Goal: Transaction & Acquisition: Purchase product/service

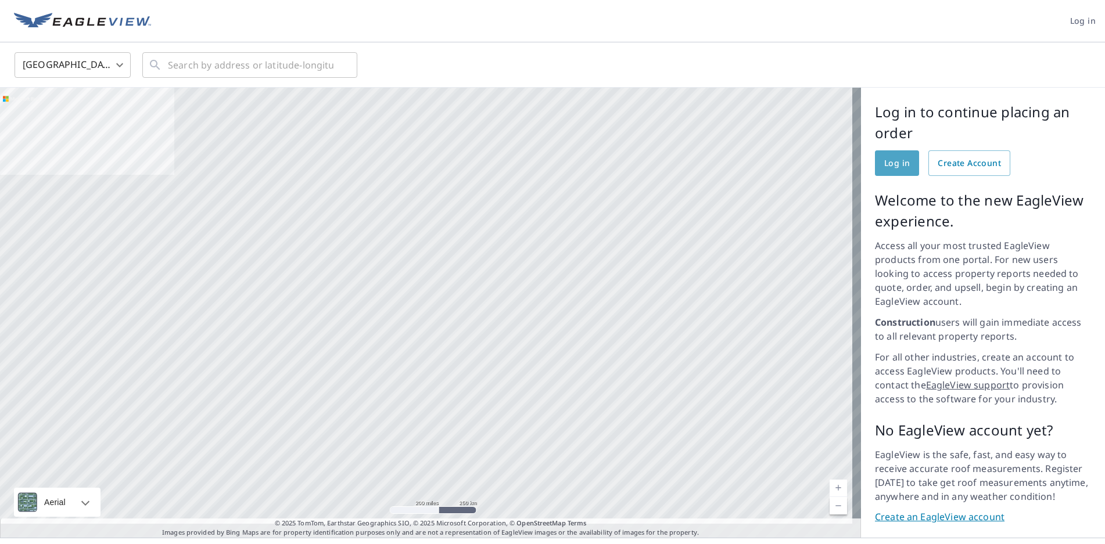
click at [885, 161] on span "Log in" at bounding box center [897, 163] width 26 height 15
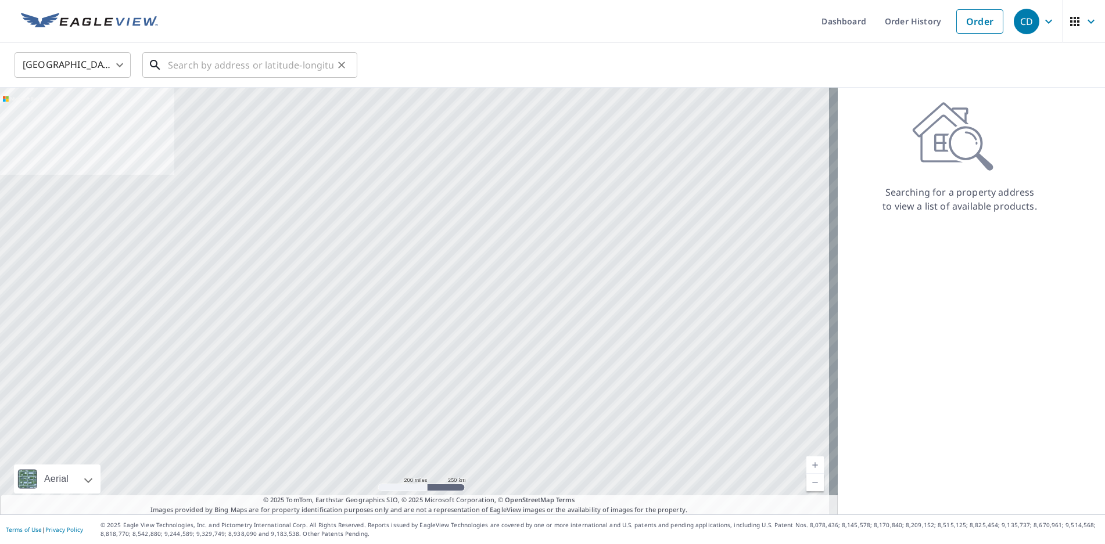
click at [199, 70] on input "text" at bounding box center [251, 65] width 166 height 33
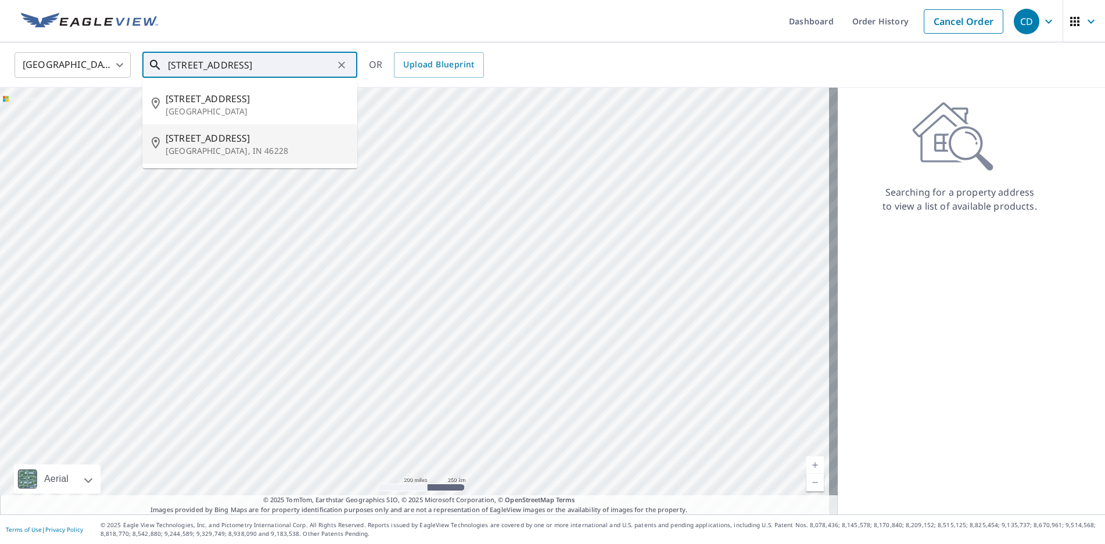
click at [195, 151] on p "Indianapolis, IN 46228" at bounding box center [257, 151] width 182 height 12
type input "5807 Sunset Ln Indianapolis, IN 46228"
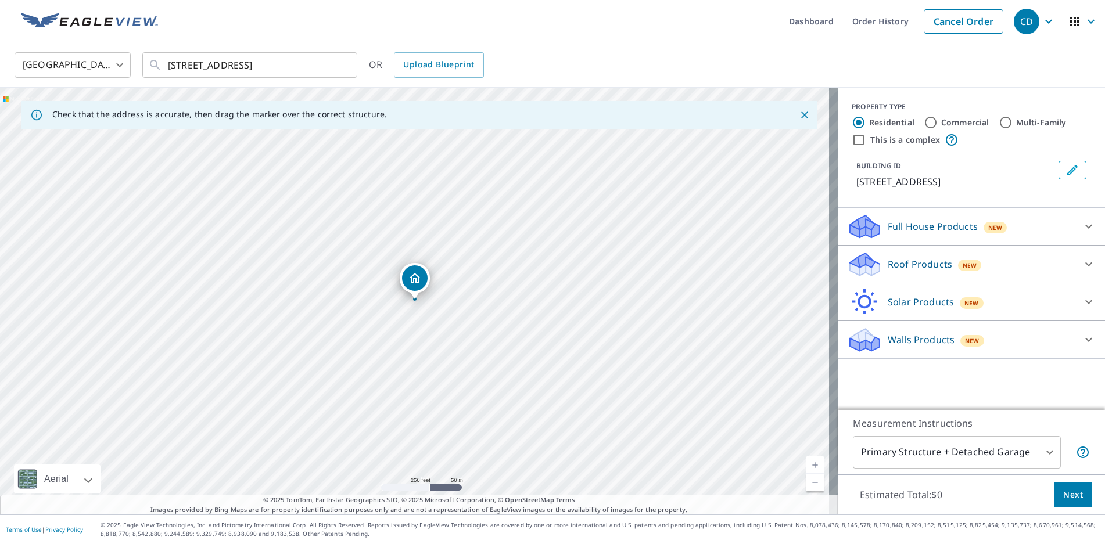
click at [915, 264] on p "Roof Products" at bounding box center [919, 264] width 64 height 14
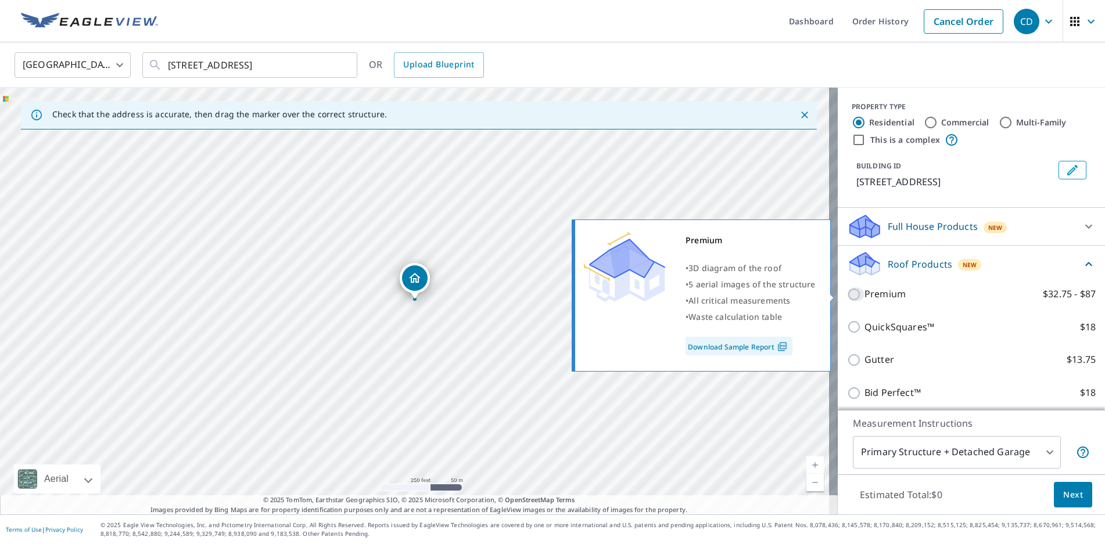
click at [847, 296] on input "Premium $32.75 - $87" at bounding box center [855, 294] width 17 height 14
checkbox input "true"
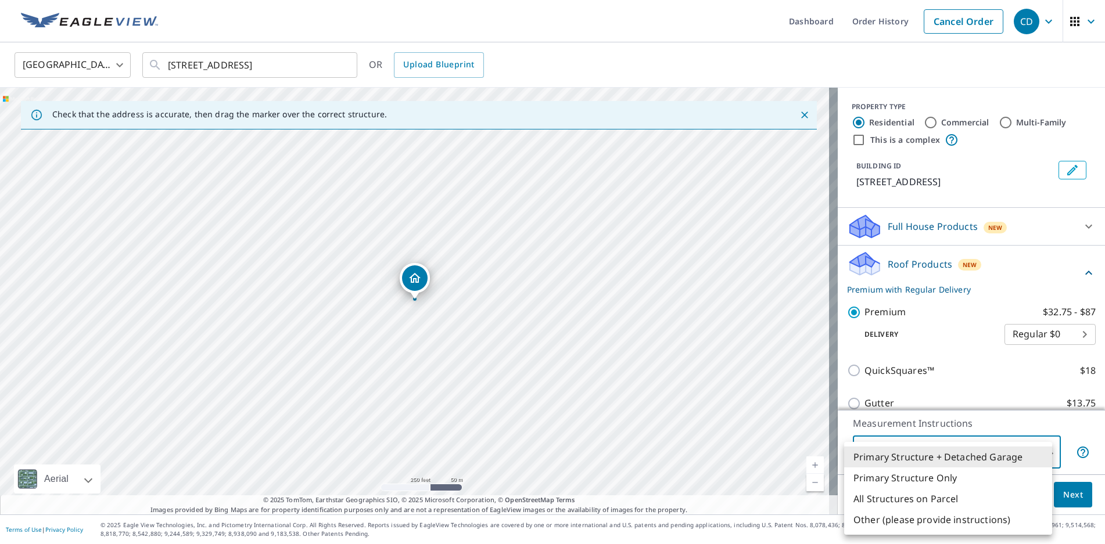
click at [1042, 455] on body "CD CD Dashboard Order History Cancel Order CD United States US ​ 5807 Sunset Ln…" at bounding box center [552, 272] width 1105 height 544
click at [956, 483] on li "Primary Structure Only" at bounding box center [948, 477] width 208 height 21
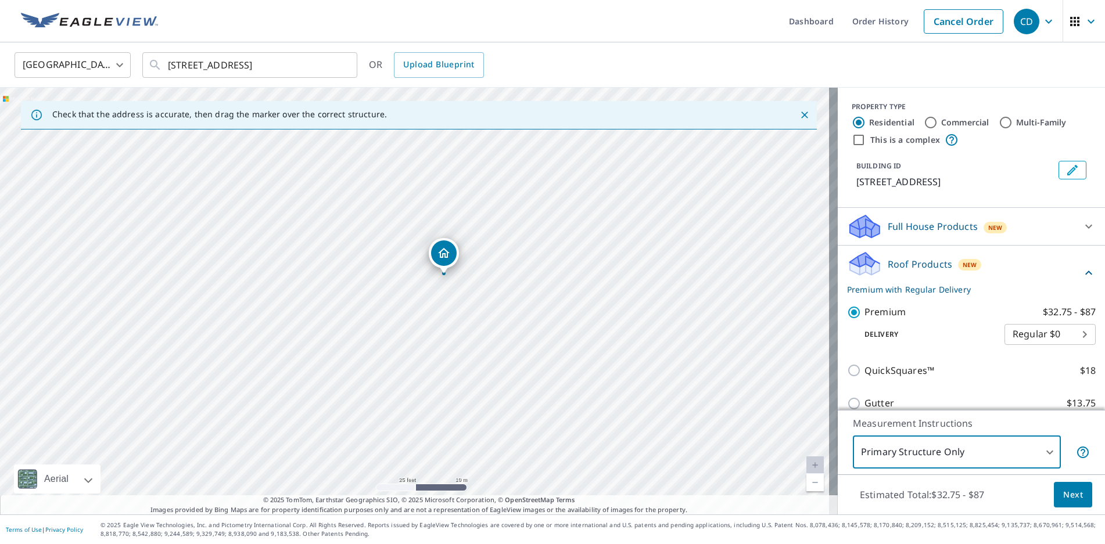
click at [1042, 454] on body "CD CD Dashboard Order History Cancel Order CD United States US ​ 5807 Sunset Ln…" at bounding box center [552, 272] width 1105 height 544
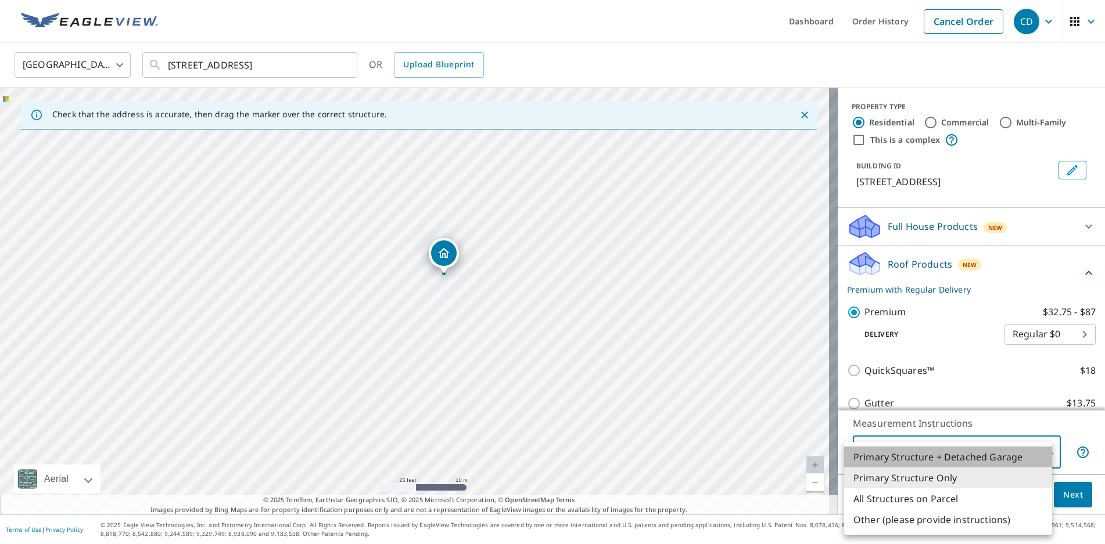
click at [994, 461] on li "Primary Structure + Detached Garage" at bounding box center [948, 457] width 208 height 21
type input "1"
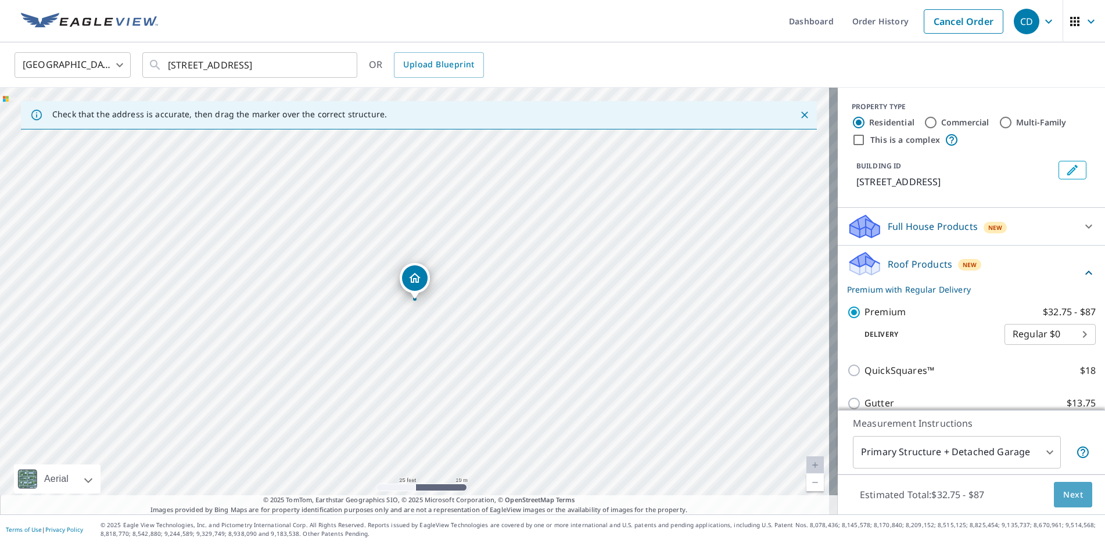
click at [1063, 499] on span "Next" at bounding box center [1073, 495] width 20 height 15
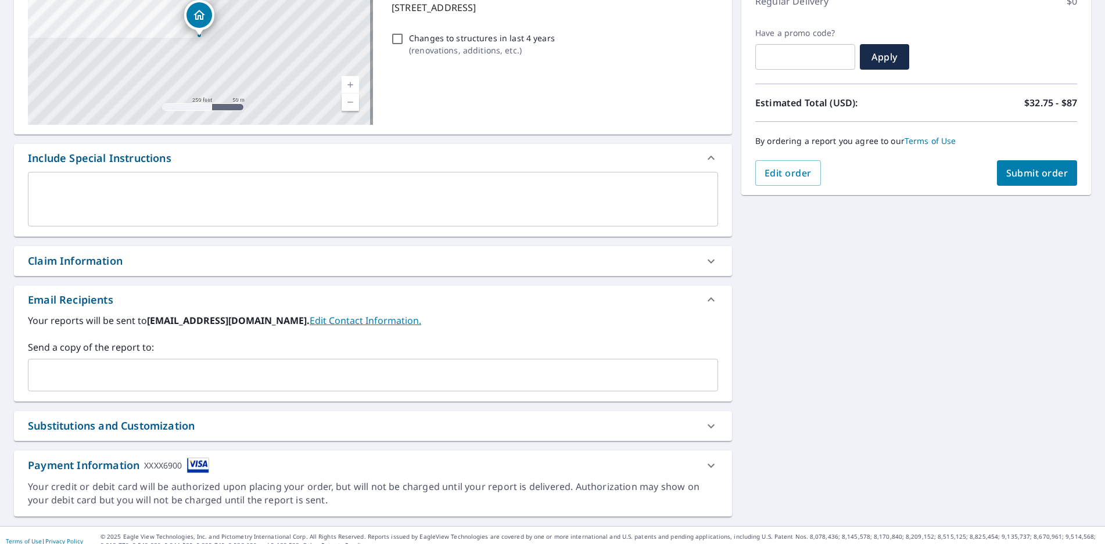
scroll to position [187, 0]
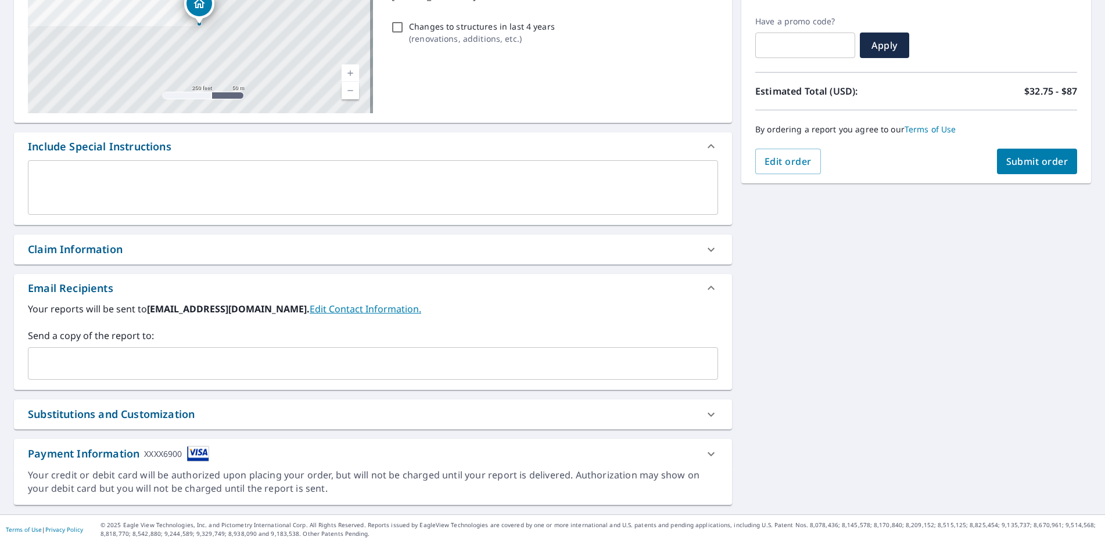
click at [45, 358] on input "text" at bounding box center [364, 363] width 662 height 22
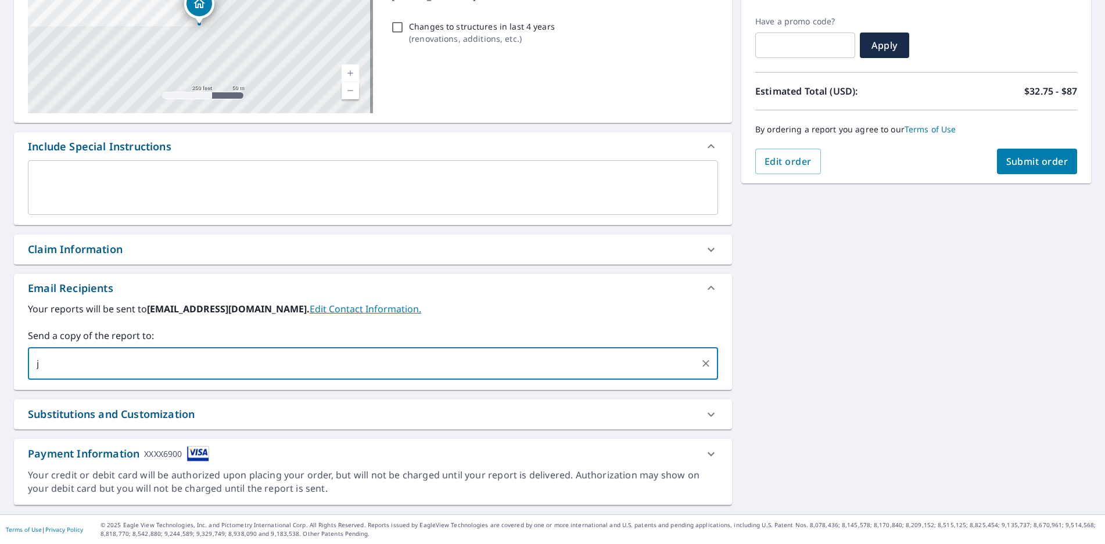
type input "j"
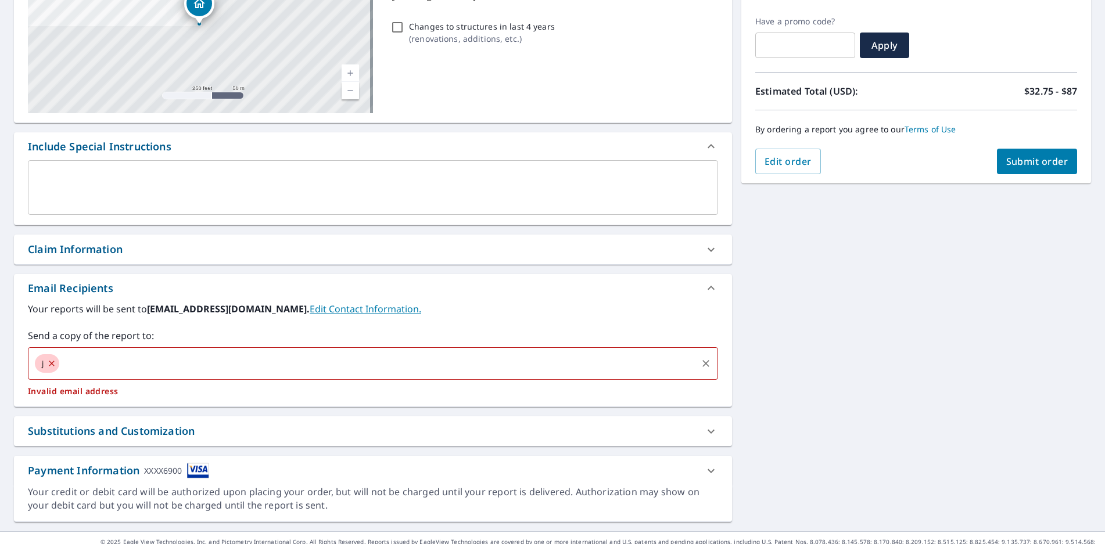
click at [75, 362] on input "text" at bounding box center [378, 363] width 634 height 22
click at [53, 364] on icon at bounding box center [51, 363] width 5 height 5
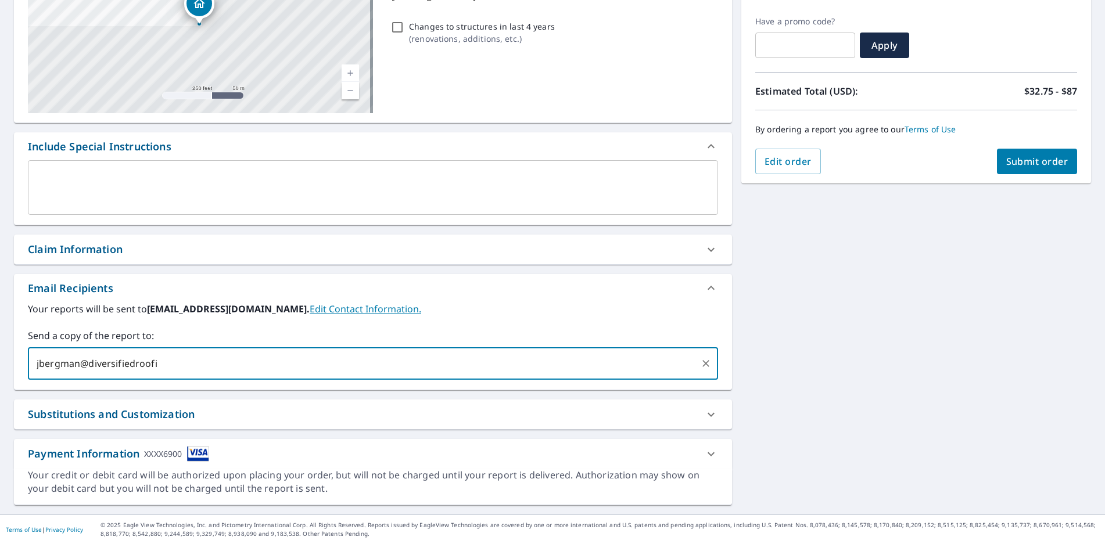
type input "jbergman@diversifiedroofin"
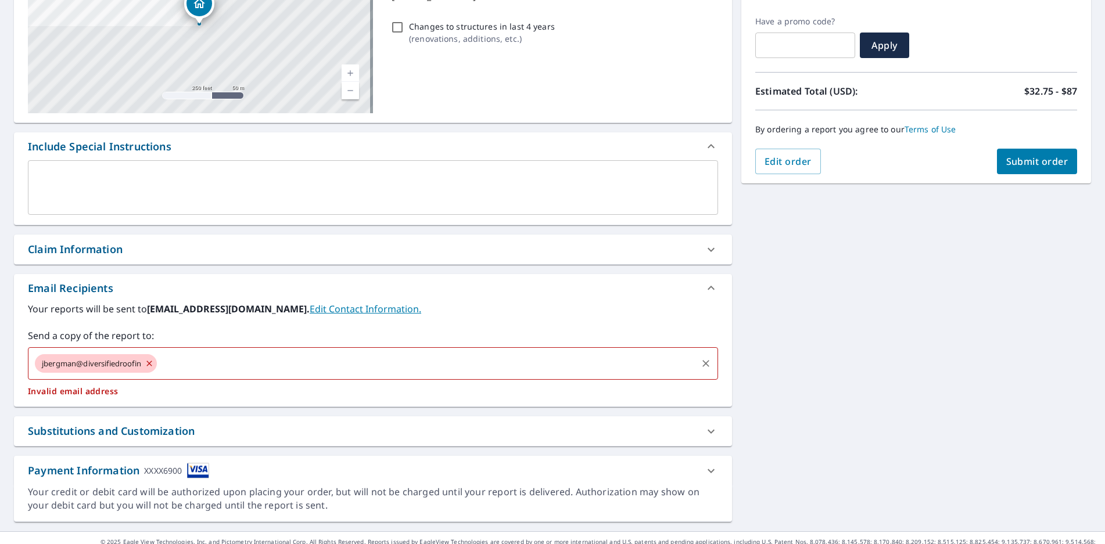
type input "g"
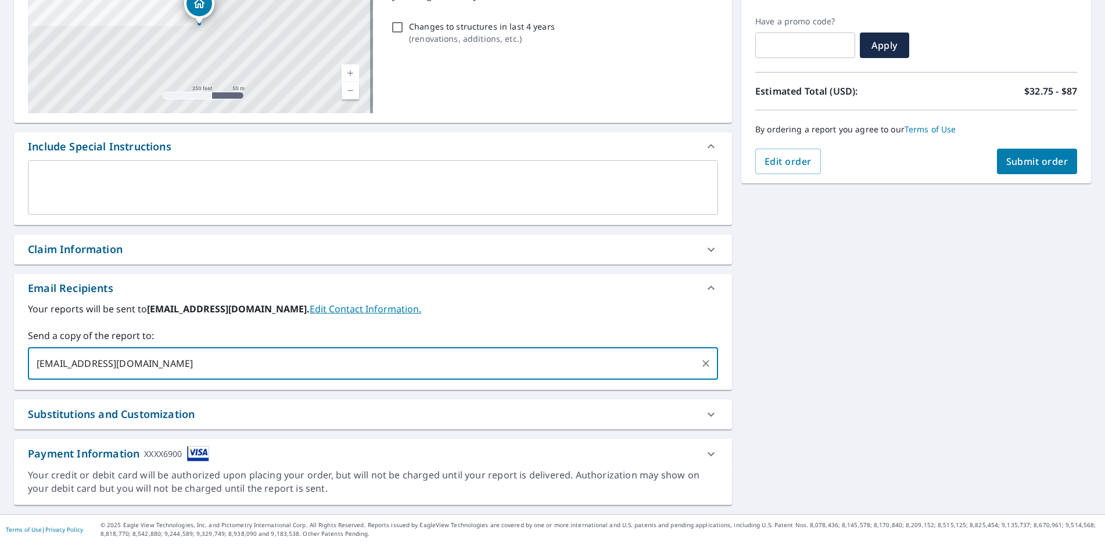
type input "jbergman@diversifiedroofing.us"
click at [1016, 159] on span "Submit order" at bounding box center [1037, 161] width 62 height 13
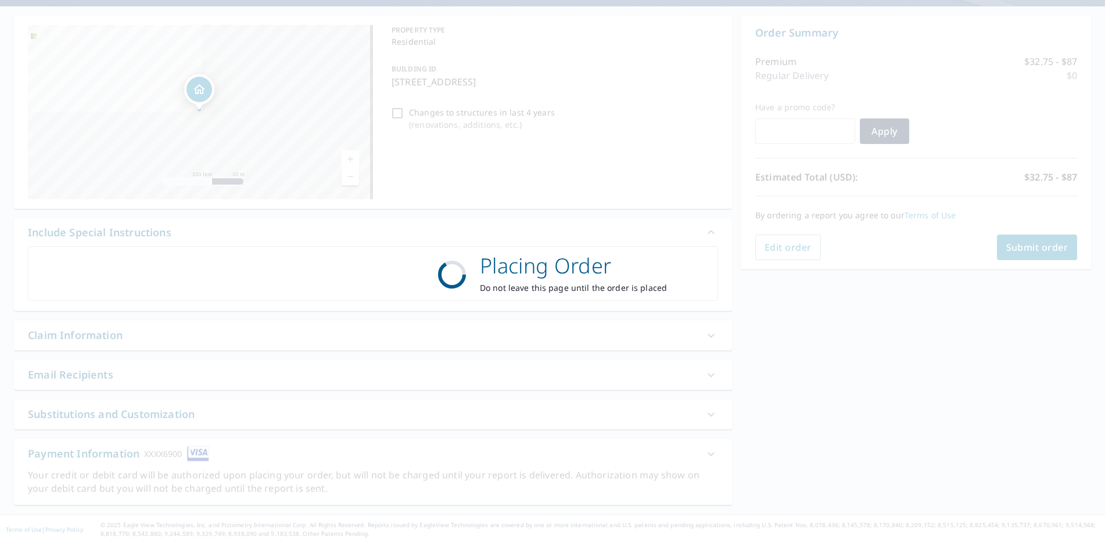
scroll to position [101, 0]
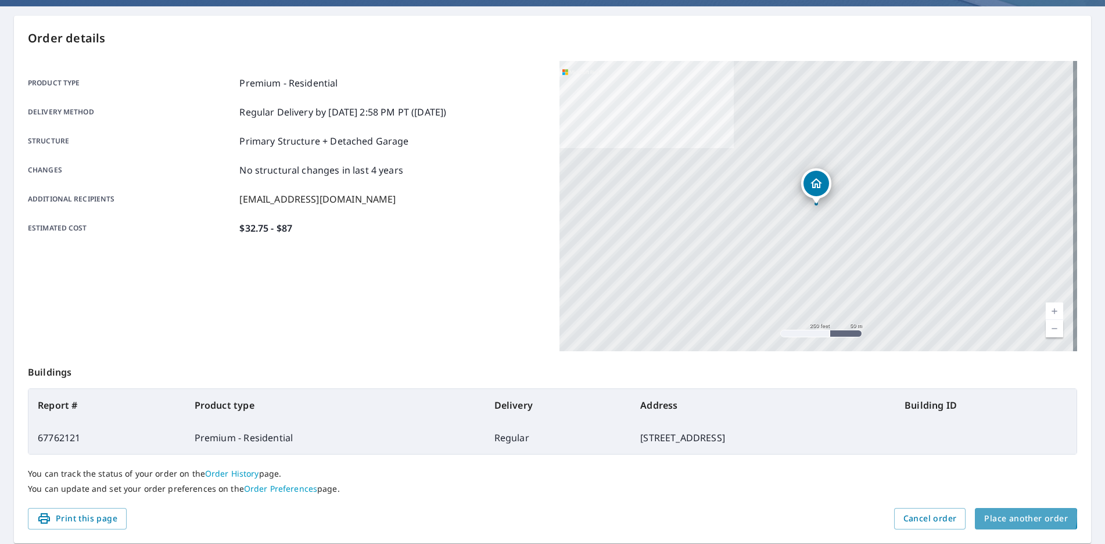
click at [1011, 516] on span "Place another order" at bounding box center [1026, 519] width 84 height 15
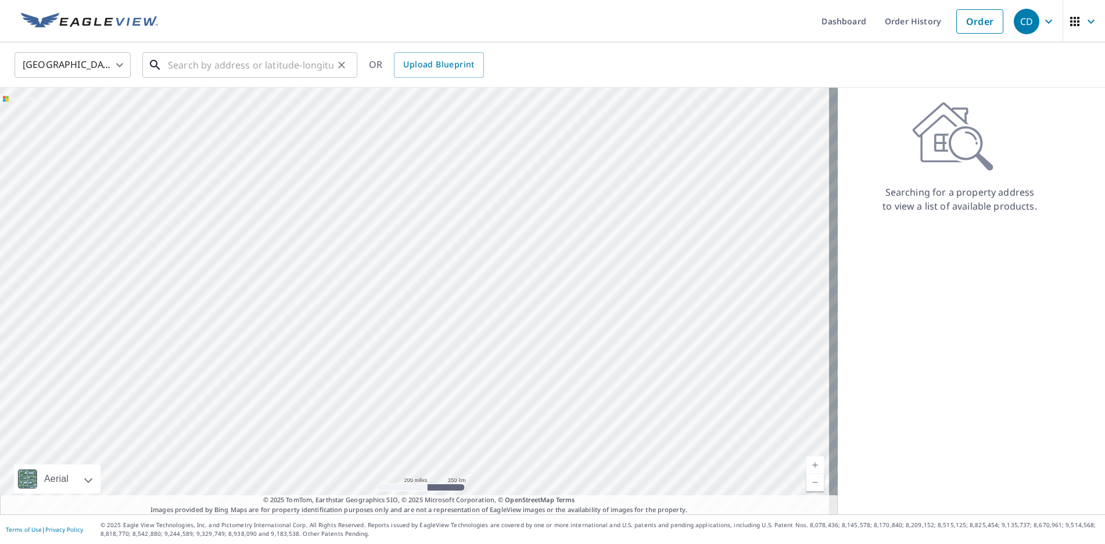
click at [209, 62] on input "text" at bounding box center [251, 65] width 166 height 33
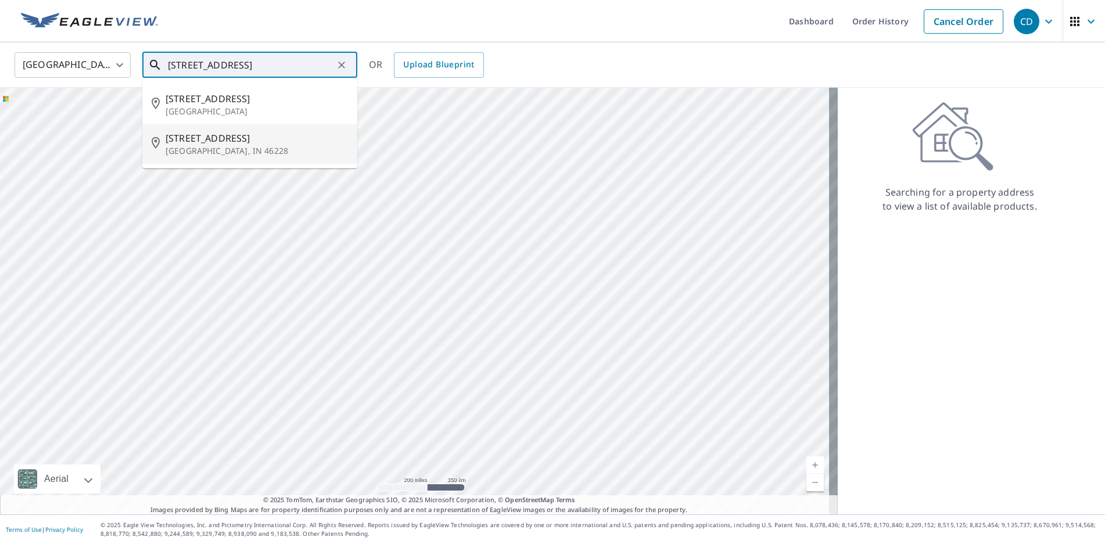
click at [218, 138] on span "5801 Sunset Ln" at bounding box center [257, 138] width 182 height 14
type input "5801 Sunset Ln Indianapolis, IN 46228"
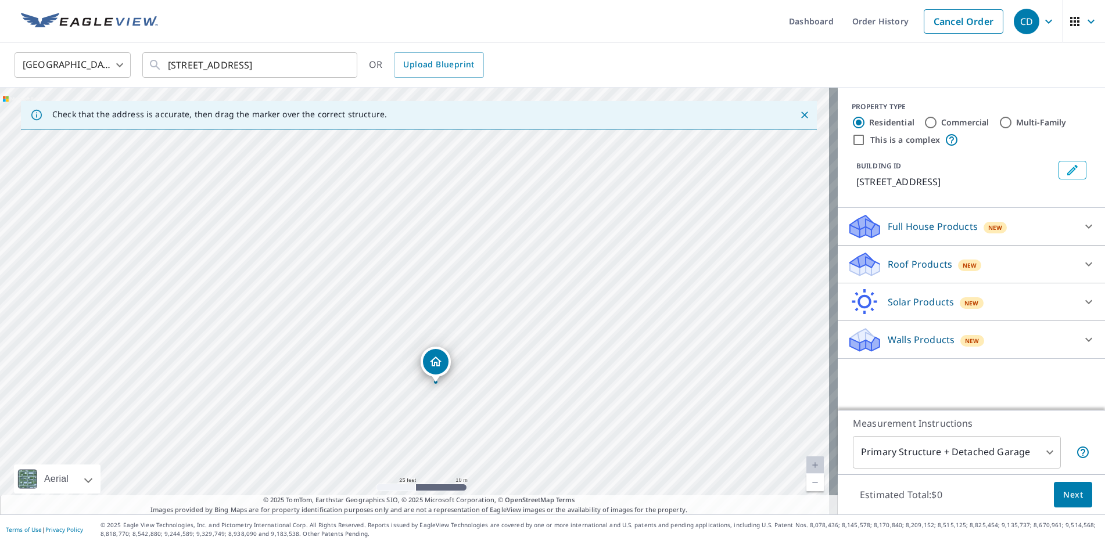
drag, startPoint x: 438, startPoint y: 297, endPoint x: 449, endPoint y: 414, distance: 117.2
click at [449, 414] on div "5801 Sunset Ln Indianapolis, IN 46228" at bounding box center [418, 301] width 837 height 427
click at [1063, 492] on span "Next" at bounding box center [1073, 495] width 20 height 15
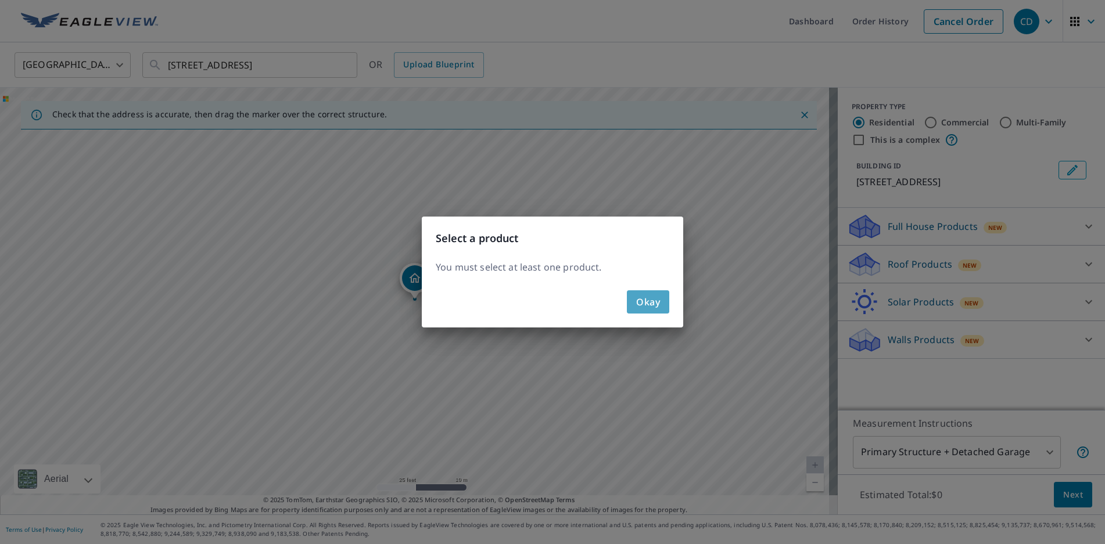
click at [657, 298] on span "Okay" at bounding box center [648, 302] width 24 height 16
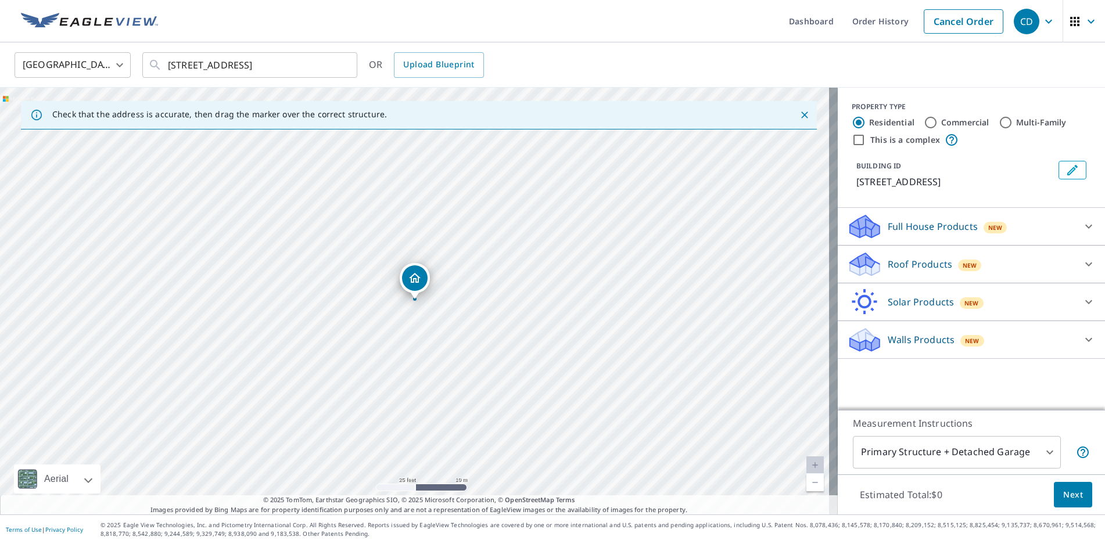
click at [913, 262] on p "Roof Products" at bounding box center [919, 264] width 64 height 14
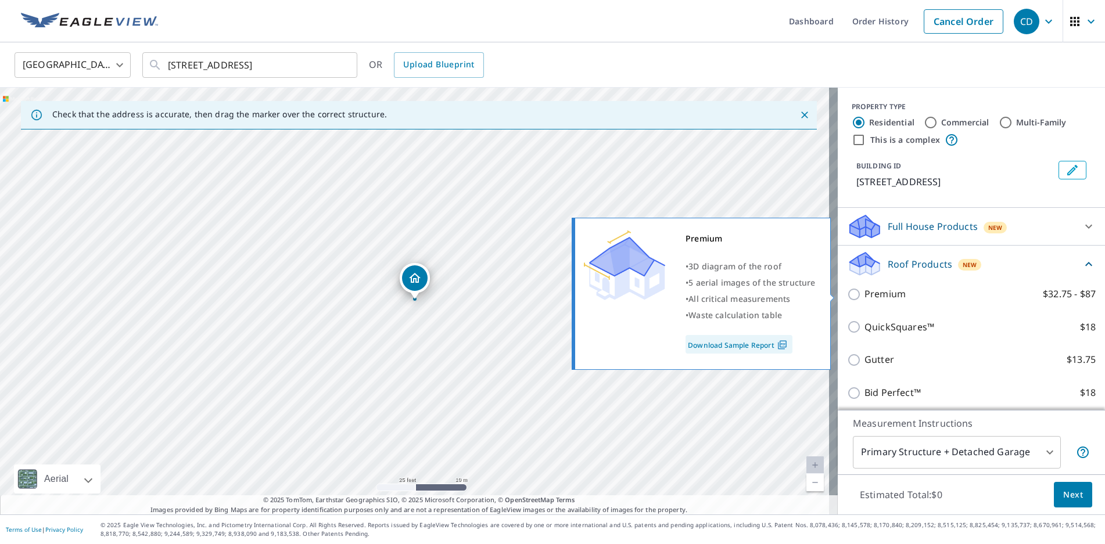
click at [847, 293] on input "Premium $32.75 - $87" at bounding box center [855, 294] width 17 height 14
checkbox input "true"
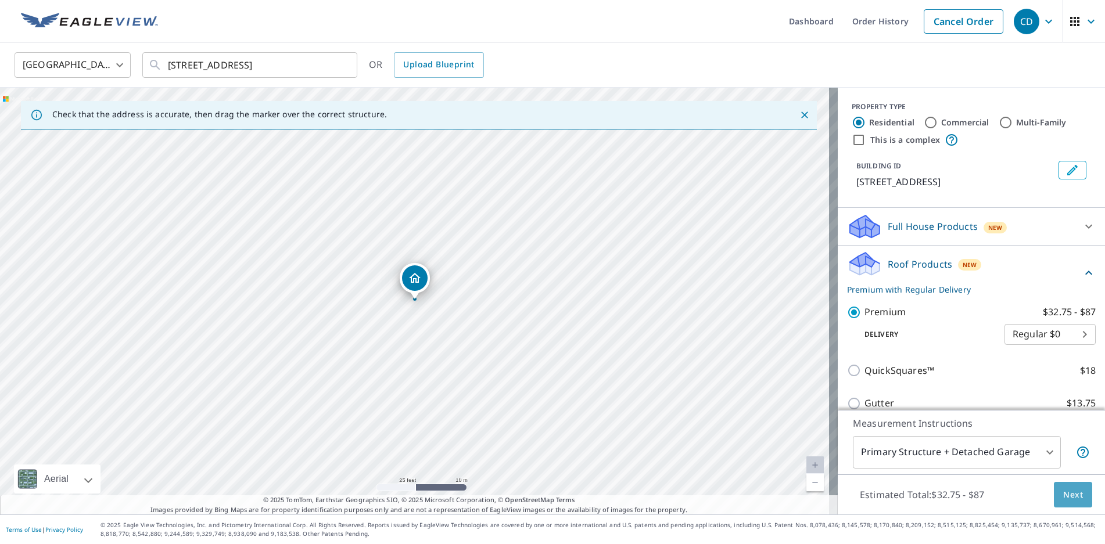
click at [1073, 495] on span "Next" at bounding box center [1073, 495] width 20 height 15
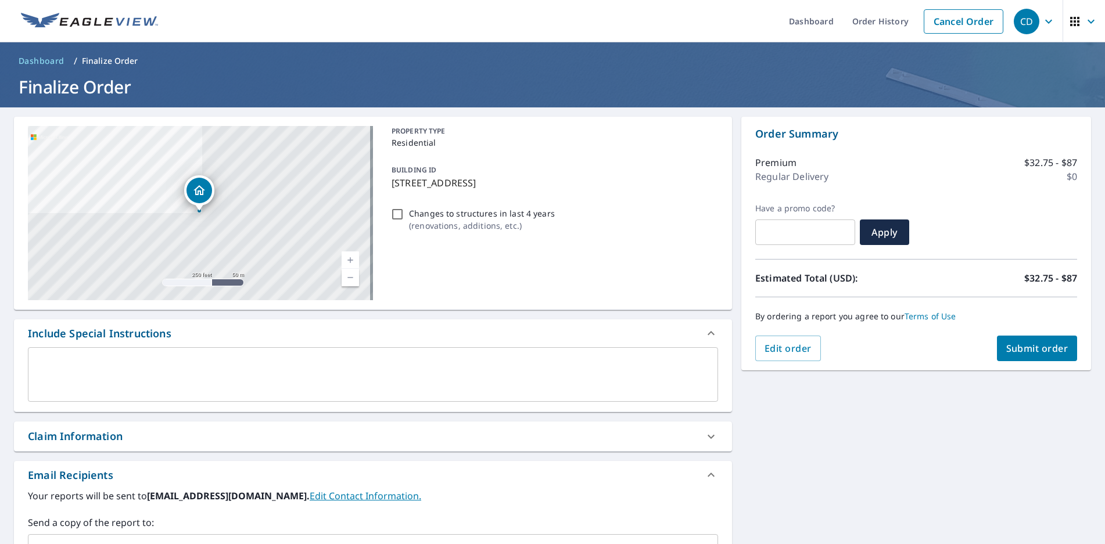
scroll to position [187, 0]
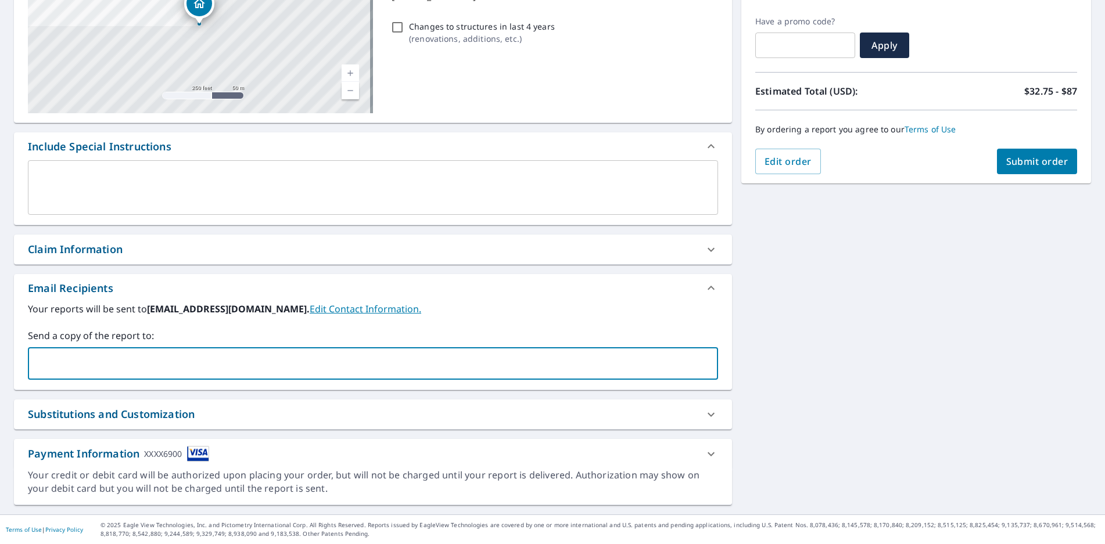
click at [113, 361] on input "text" at bounding box center [364, 363] width 662 height 22
type input "jbergman@diversifiedroofing.us"
click at [1040, 159] on span "Submit order" at bounding box center [1037, 161] width 62 height 13
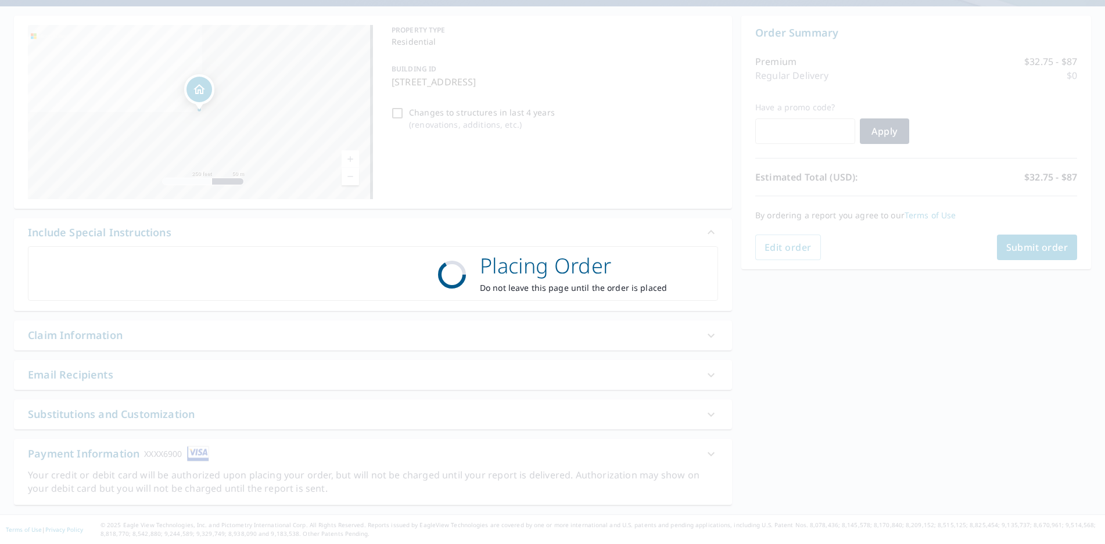
scroll to position [101, 0]
